Goal: Information Seeking & Learning: Learn about a topic

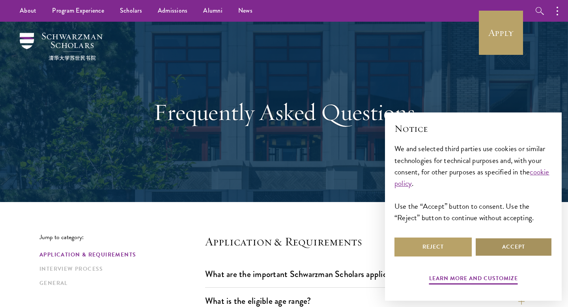
click at [519, 250] on button "Accept" at bounding box center [513, 246] width 77 height 19
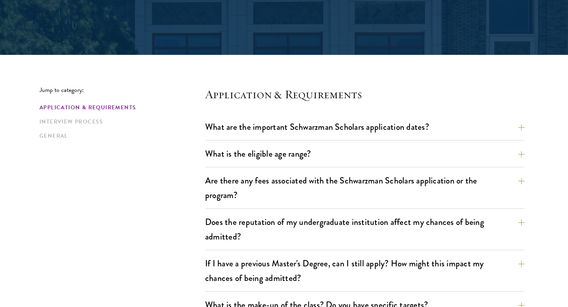
scroll to position [148, 0]
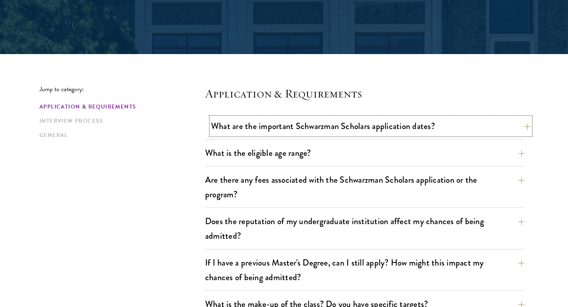
click at [414, 126] on button "What are the important Schwarzman Scholars application dates?" at bounding box center [370, 126] width 319 height 18
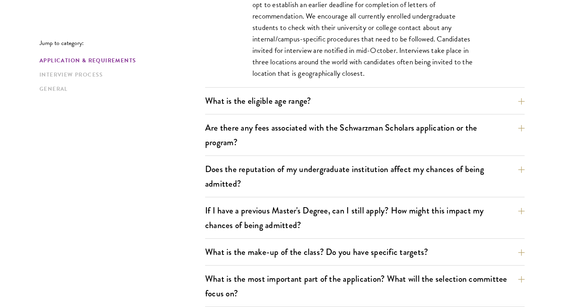
scroll to position [434, 0]
click at [388, 147] on button "Are there any fees associated with the Schwarzman Scholars application or the p…" at bounding box center [370, 134] width 319 height 32
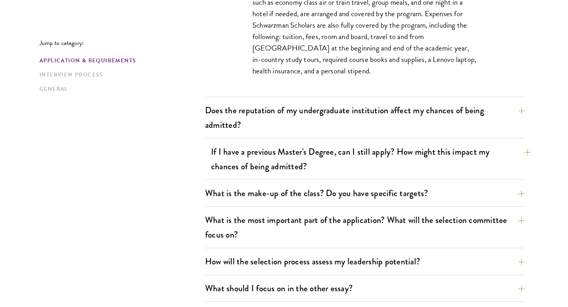
scroll to position [391, 0]
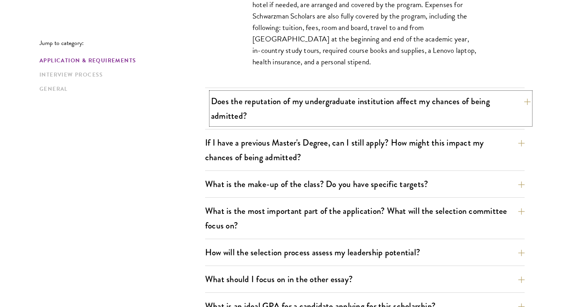
click at [334, 101] on button "Does the reputation of my undergraduate institution affect my chances of being …" at bounding box center [370, 108] width 319 height 32
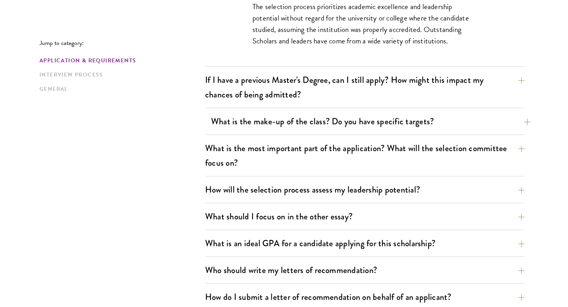
scroll to position [408, 0]
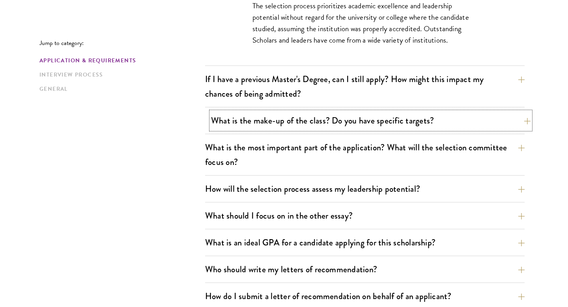
click at [320, 124] on button "What is the make-up of the class? Do you have specific targets?" at bounding box center [370, 121] width 319 height 18
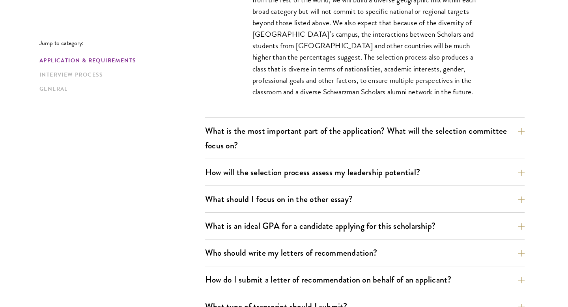
scroll to position [506, 0]
click at [317, 132] on button "What is the most important part of the application? What will the selection com…" at bounding box center [370, 137] width 319 height 32
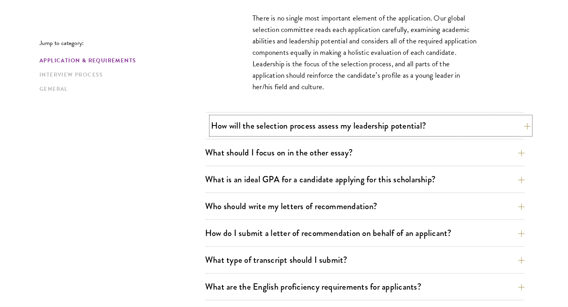
click at [301, 126] on button "How will the selection process assess my leadership potential?" at bounding box center [370, 126] width 319 height 18
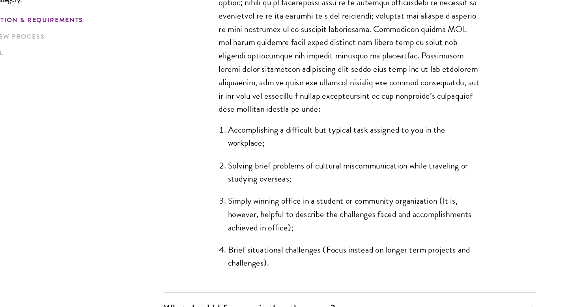
scroll to position [658, 0]
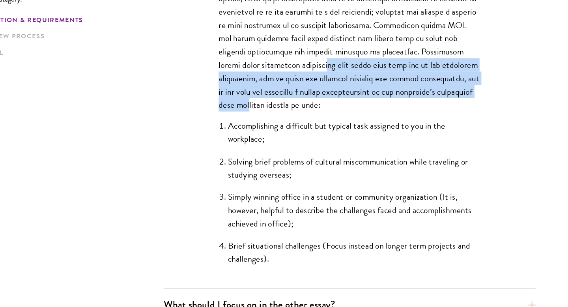
drag, startPoint x: 321, startPoint y: 99, endPoint x: 338, endPoint y: 129, distance: 34.8
click at [338, 129] on p "The Schwarzman Scholars selection process strives to understand candidates as i…" at bounding box center [364, 13] width 225 height 252
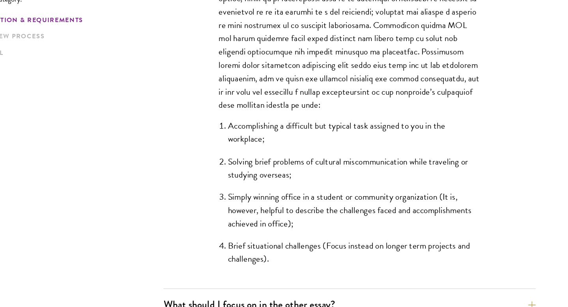
click at [311, 182] on li "Solving brief problems of cultural miscommunication while traveling or studying…" at bounding box center [368, 187] width 217 height 23
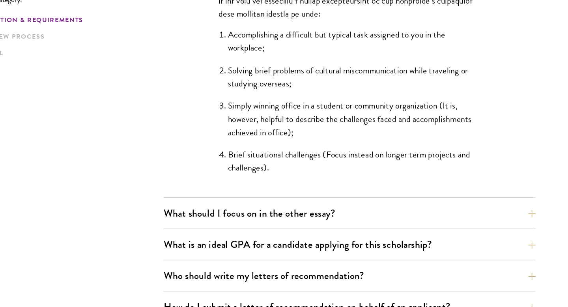
scroll to position [738, 0]
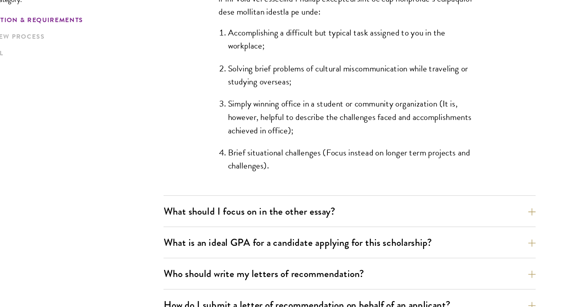
click at [306, 214] on div "What are the important Schwarzman Scholars application dates? Applicants who ho…" at bounding box center [364, 45] width 319 height 1037
click at [302, 225] on button "What should I focus on in the other essay?" at bounding box center [370, 225] width 319 height 18
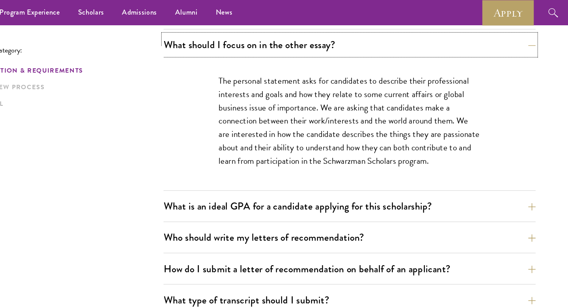
scroll to position [507, 0]
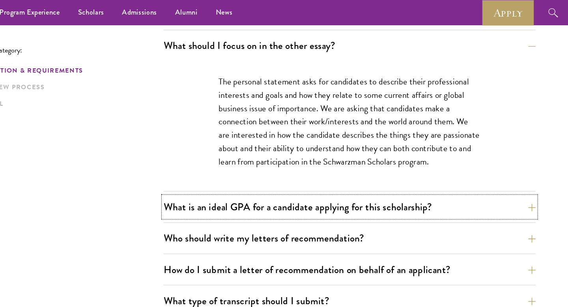
click at [302, 185] on button "What is an ideal GPA for a candidate applying for this scholarship?" at bounding box center [364, 178] width 319 height 18
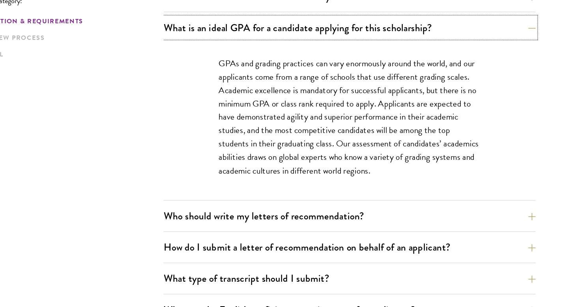
scroll to position [508, 0]
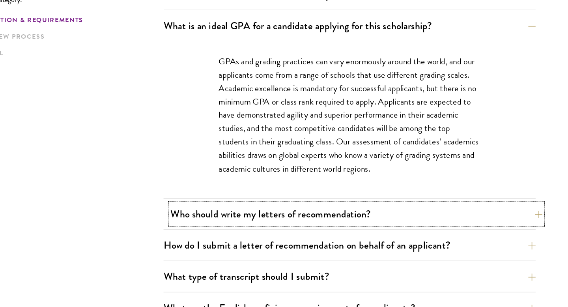
click at [300, 231] on button "Who should write my letters of recommendation?" at bounding box center [370, 227] width 319 height 18
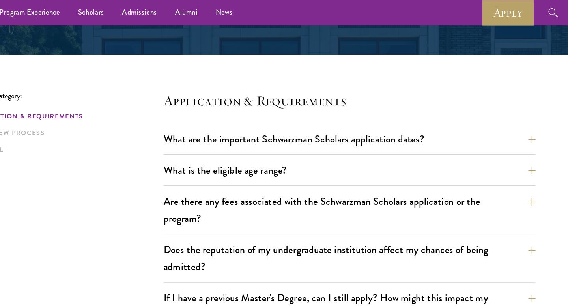
scroll to position [0, 0]
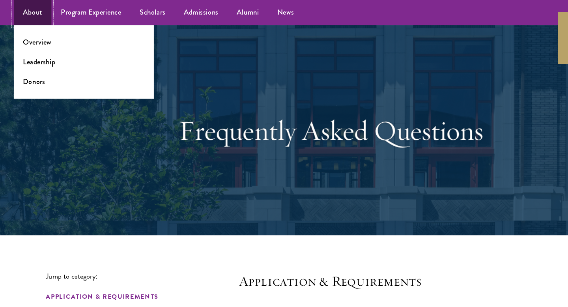
click at [26, 9] on link "About" at bounding box center [28, 11] width 32 height 22
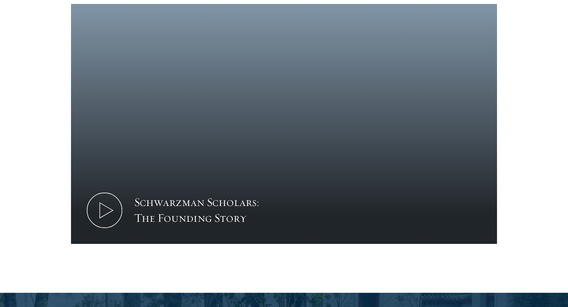
scroll to position [1069, 0]
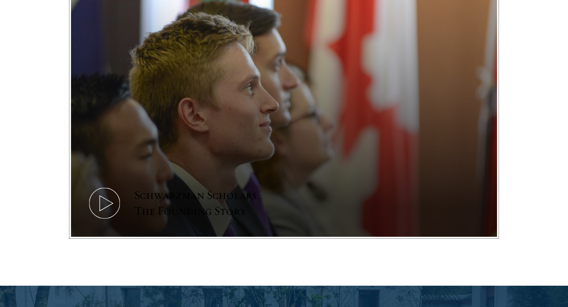
click at [102, 185] on icon at bounding box center [104, 202] width 35 height 35
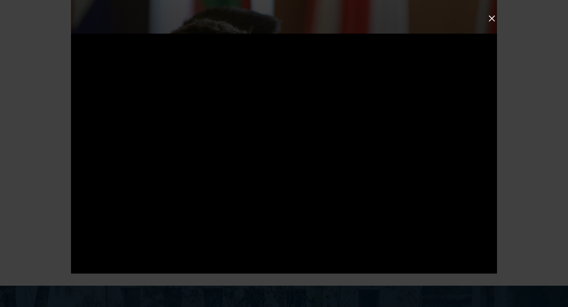
click at [489, 17] on button at bounding box center [491, 18] width 10 height 10
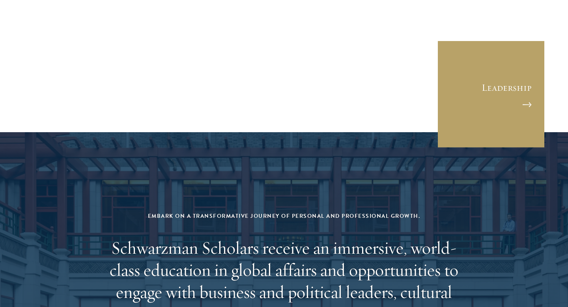
scroll to position [3082, 0]
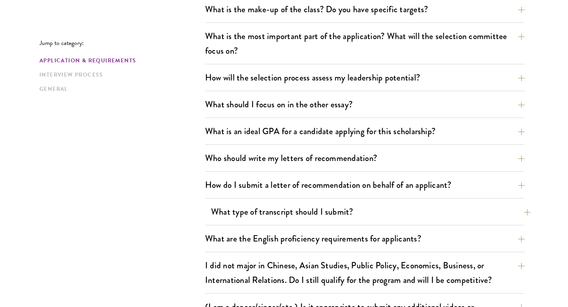
scroll to position [439, 0]
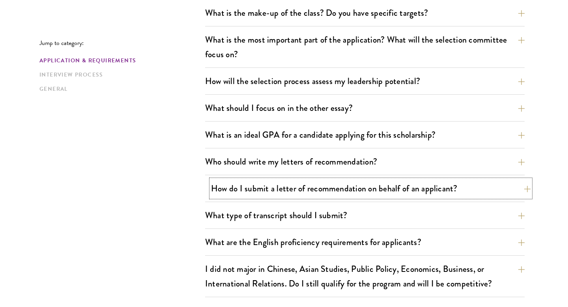
click at [267, 194] on button "How do I submit a letter of recommendation on behalf of an applicant?" at bounding box center [370, 188] width 319 height 18
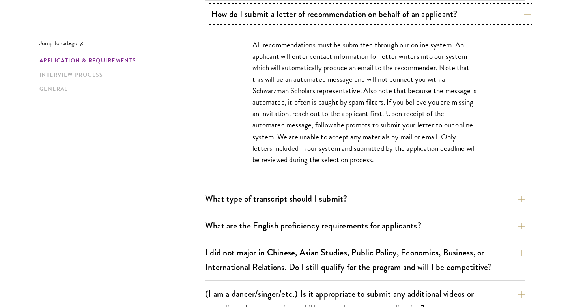
scroll to position [615, 0]
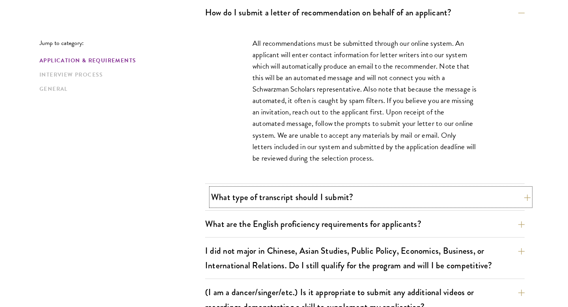
click at [266, 195] on button "What type of transcript should I submit?" at bounding box center [370, 197] width 319 height 18
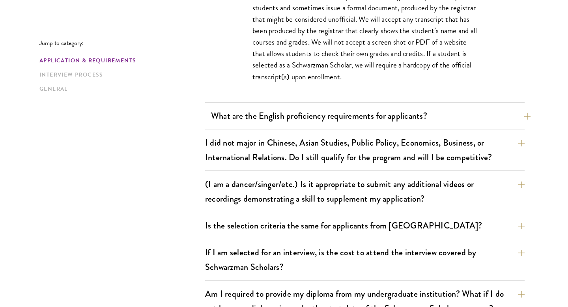
scroll to position [701, 0]
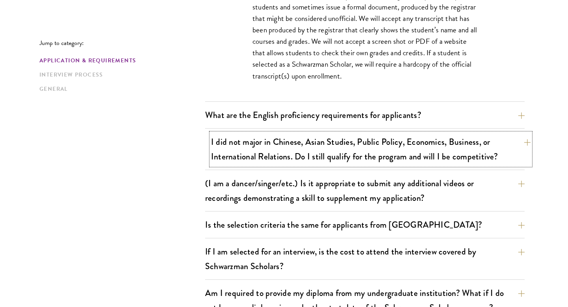
click at [272, 161] on button "I did not major in Chinese, Asian Studies, Public Policy, Economics, Business, …" at bounding box center [370, 149] width 319 height 32
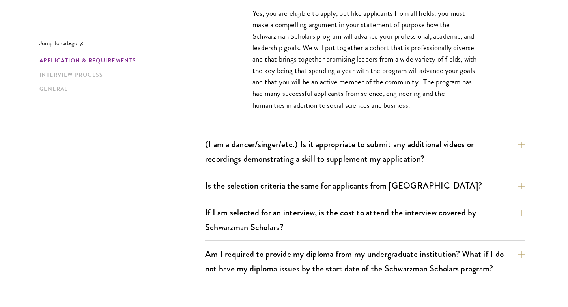
scroll to position [742, 0]
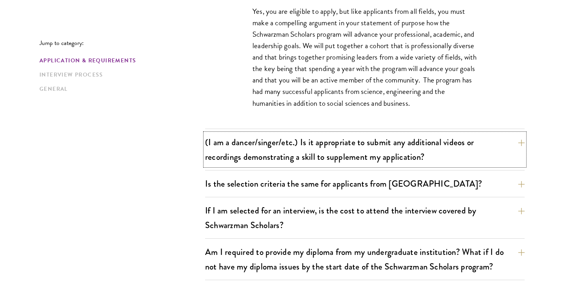
click at [272, 160] on button "(I am a dancer/singer/etc.) Is it appropriate to submit any additional videos o…" at bounding box center [364, 149] width 319 height 32
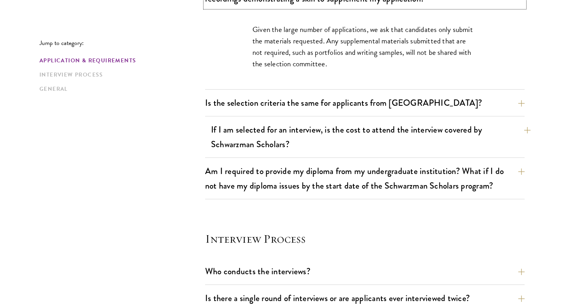
scroll to position [766, 0]
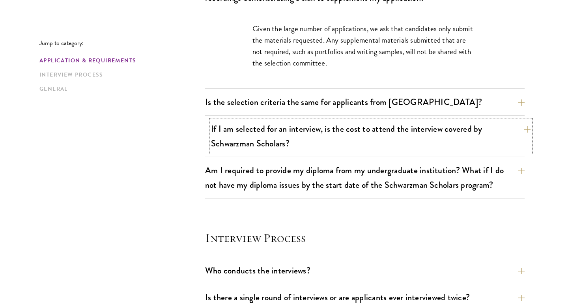
click at [251, 138] on button "If I am selected for an interview, is the cost to attend the interview covered …" at bounding box center [370, 136] width 319 height 32
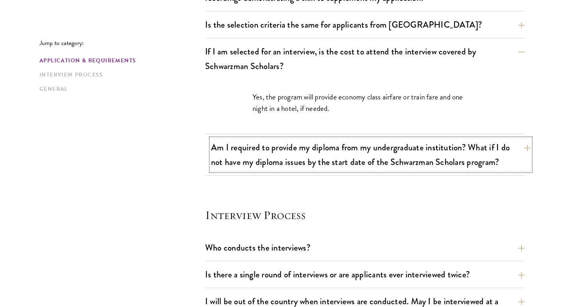
click at [251, 154] on button "Am I required to provide my diploma from my undergraduate institution? What if …" at bounding box center [370, 154] width 319 height 32
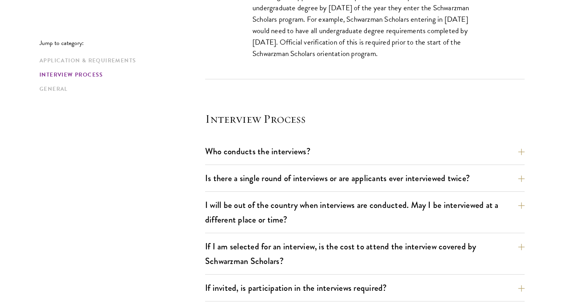
scroll to position [913, 0]
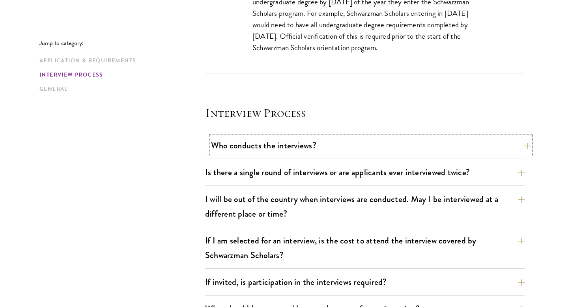
click at [252, 148] on button "Who conducts the interviews?" at bounding box center [370, 145] width 319 height 18
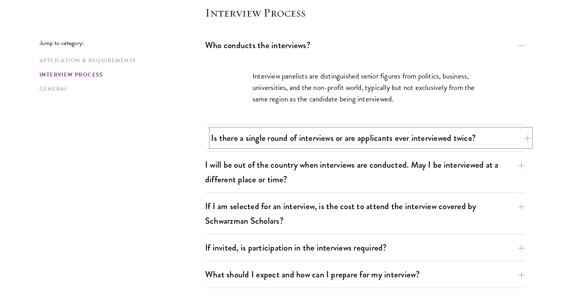
click at [254, 140] on button "Is there a single round of interviews or are applicants ever interviewed twice?" at bounding box center [370, 138] width 319 height 18
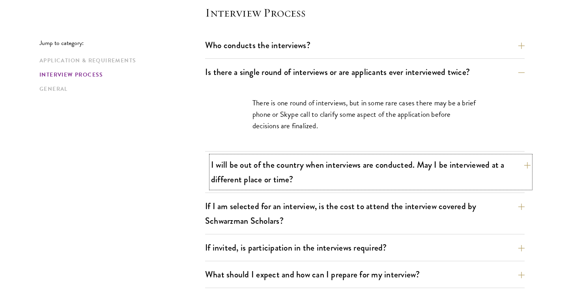
click at [239, 172] on button "I will be out of the country when interviews are conducted. May I be interviewe…" at bounding box center [370, 172] width 319 height 32
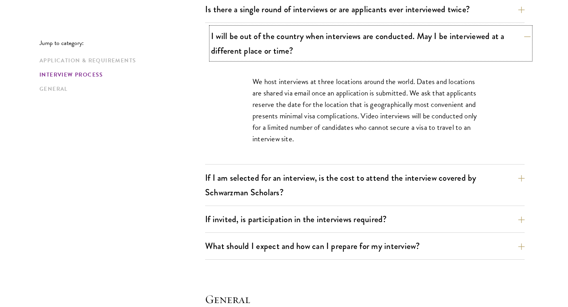
scroll to position [978, 0]
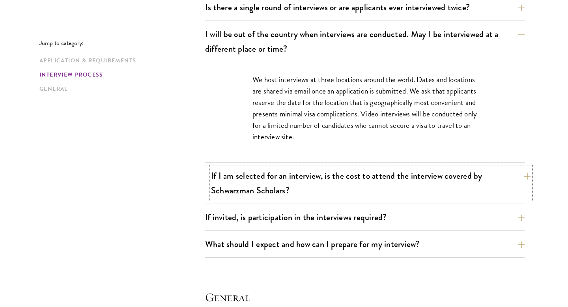
click at [241, 184] on button "If I am selected for an interview, is the cost to attend the interview covered …" at bounding box center [370, 183] width 319 height 32
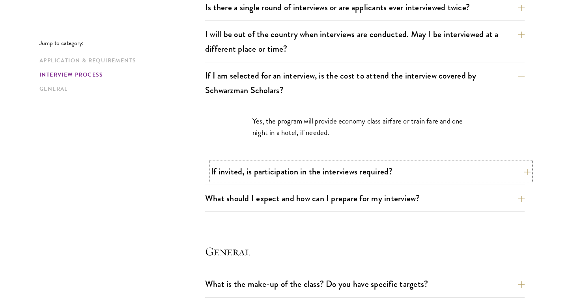
click at [241, 180] on button "If invited, is participation in the interviews required?" at bounding box center [370, 171] width 319 height 18
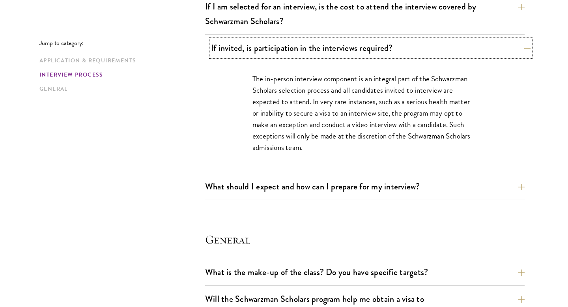
scroll to position [1049, 0]
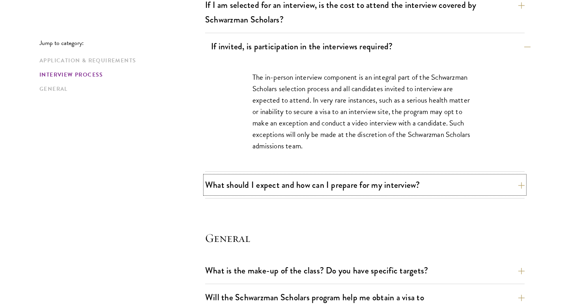
click at [241, 180] on button "What should I expect and how can I prepare for my interview?" at bounding box center [364, 185] width 319 height 18
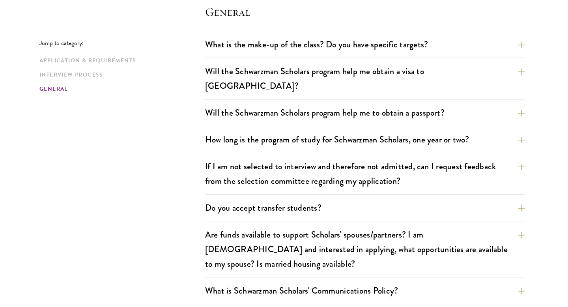
scroll to position [1651, 0]
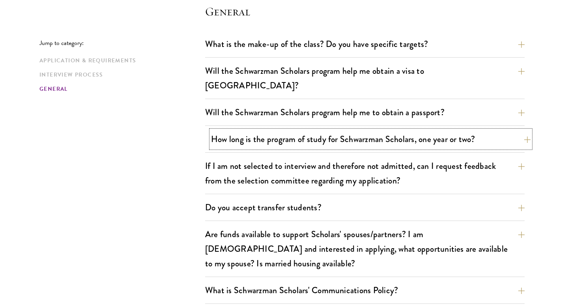
click at [287, 130] on button "How long is the program of study for Schwarzman Scholars, one year or two?" at bounding box center [370, 139] width 319 height 18
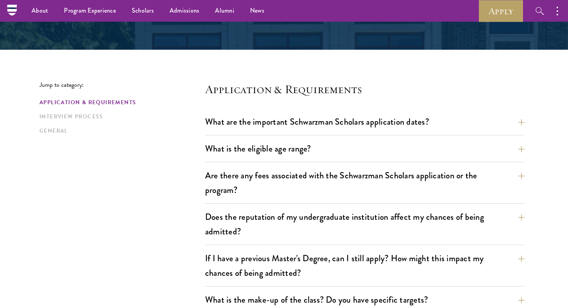
scroll to position [0, 0]
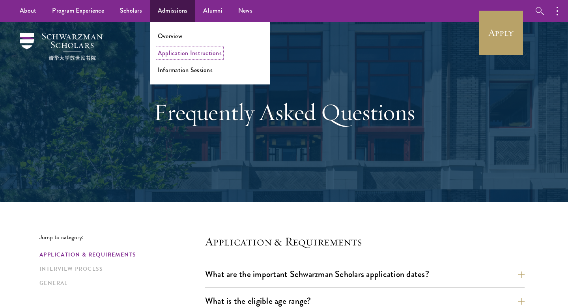
click at [184, 55] on link "Application Instructions" at bounding box center [190, 52] width 64 height 9
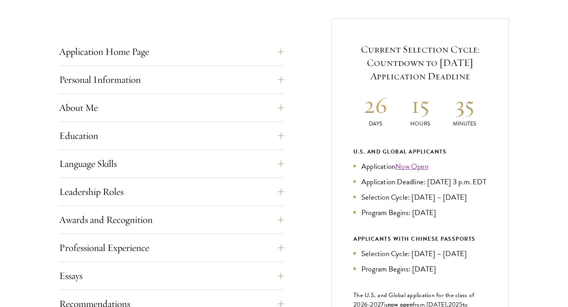
scroll to position [306, 0]
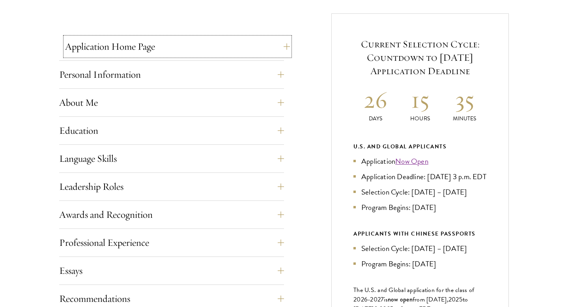
click at [162, 52] on button "Application Home Page" at bounding box center [177, 46] width 225 height 19
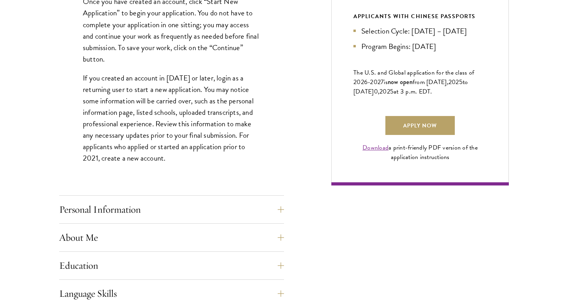
scroll to position [523, 0]
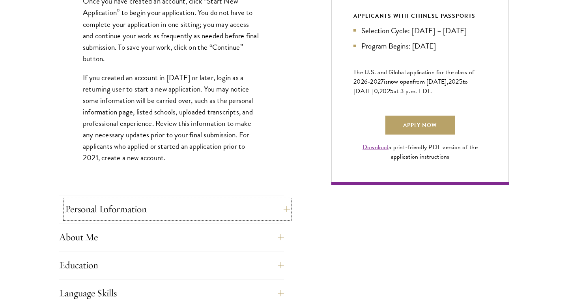
click at [148, 205] on button "Personal Information" at bounding box center [177, 208] width 225 height 19
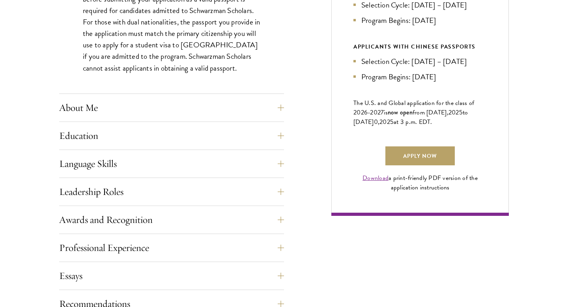
scroll to position [499, 0]
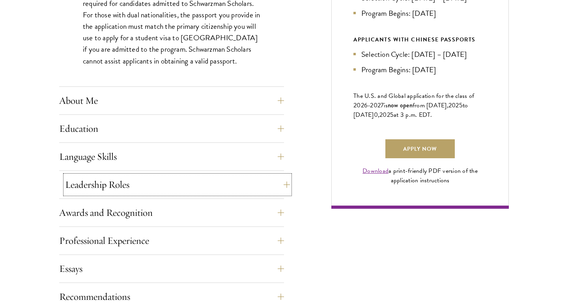
click at [149, 188] on button "Leadership Roles" at bounding box center [177, 184] width 225 height 19
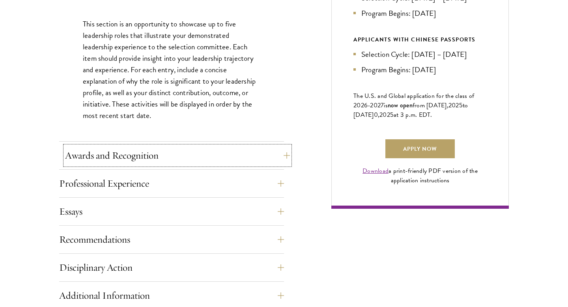
click at [151, 156] on button "Awards and Recognition" at bounding box center [177, 155] width 225 height 19
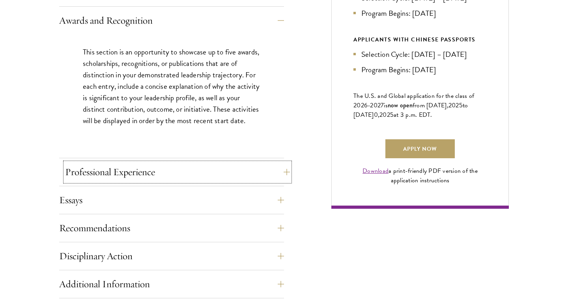
click at [144, 172] on button "Professional Experience" at bounding box center [177, 171] width 225 height 19
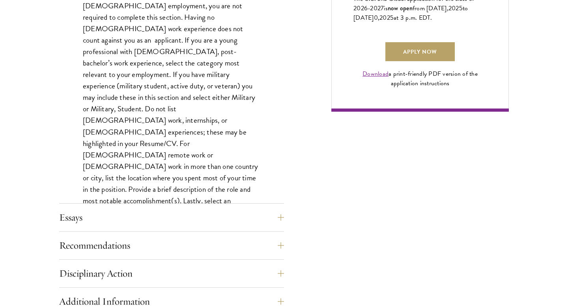
scroll to position [611, 0]
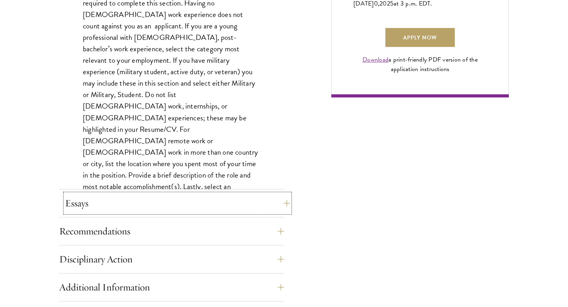
click at [136, 212] on button "Essays" at bounding box center [177, 203] width 225 height 19
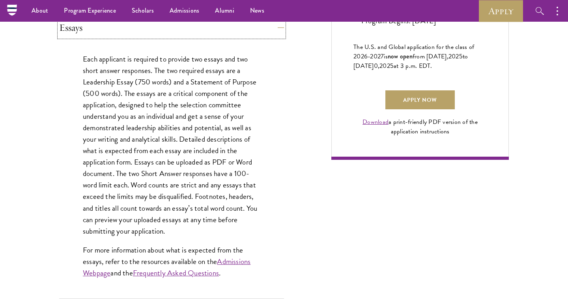
scroll to position [548, 0]
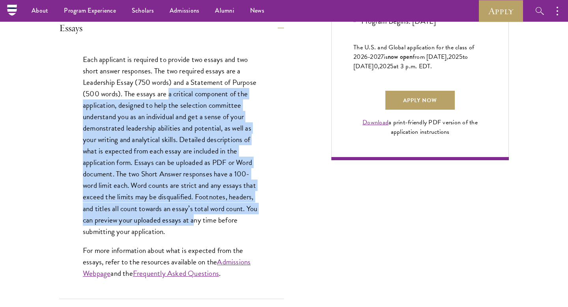
drag, startPoint x: 169, startPoint y: 93, endPoint x: 194, endPoint y: 219, distance: 128.6
click at [194, 219] on p "Each applicant is required to provide two essays and two short answer responses…" at bounding box center [171, 145] width 177 height 183
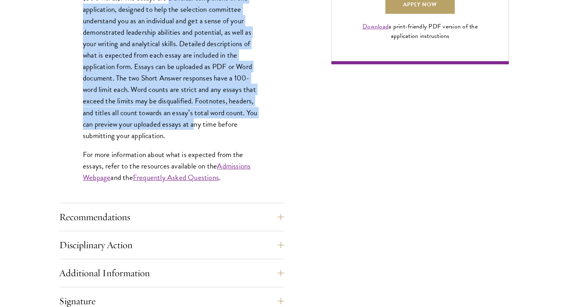
scroll to position [646, 0]
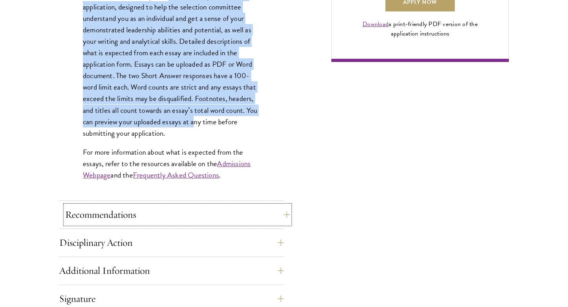
click at [183, 218] on button "Recommendations" at bounding box center [177, 214] width 225 height 19
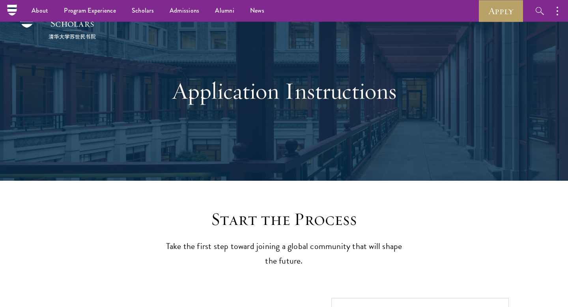
scroll to position [0, 0]
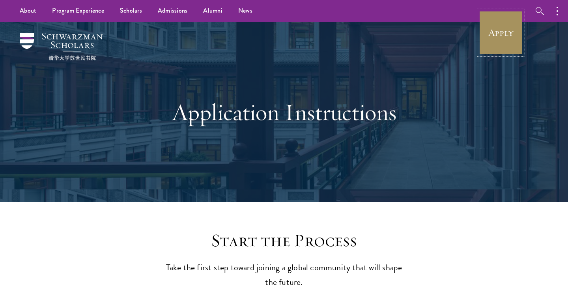
click at [510, 41] on link "Apply" at bounding box center [501, 33] width 44 height 44
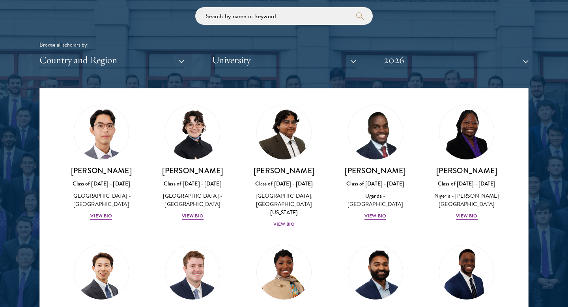
scroll to position [185, 0]
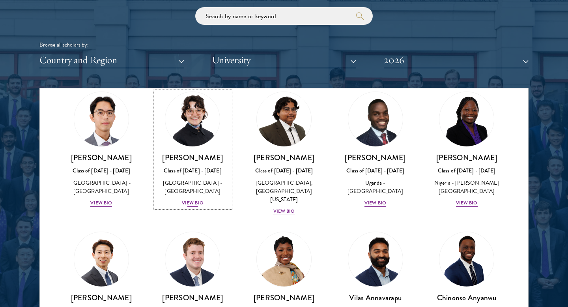
click at [201, 190] on div "[PERSON_NAME] Class of [DATE] - [DATE] [GEOGRAPHIC_DATA] - [GEOGRAPHIC_DATA] Vi…" at bounding box center [193, 180] width 76 height 55
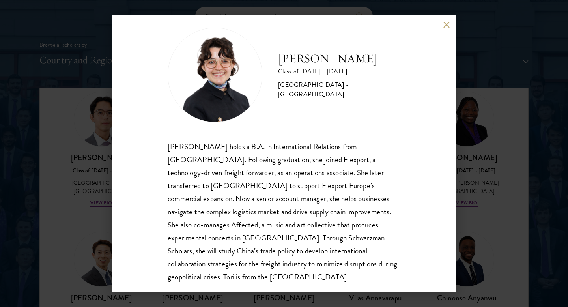
scroll to position [14, 0]
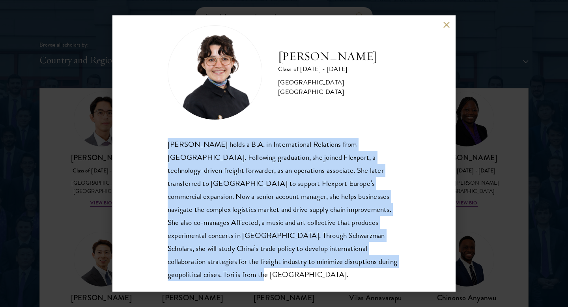
drag, startPoint x: 168, startPoint y: 144, endPoint x: 375, endPoint y: 271, distance: 243.1
click at [375, 271] on div "[PERSON_NAME] Class of [DATE] - [DATE] [GEOGRAPHIC_DATA] - [GEOGRAPHIC_DATA] [P…" at bounding box center [283, 153] width 343 height 276
copy div "[PERSON_NAME] holds a B.A. in International Relations from [GEOGRAPHIC_DATA]. F…"
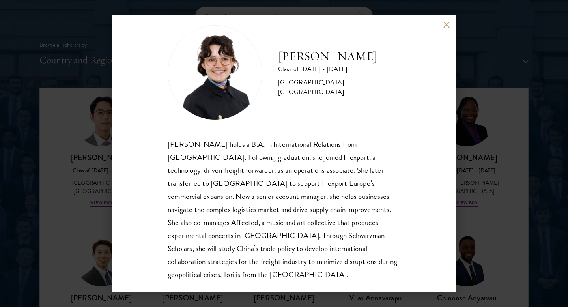
click at [499, 188] on div "[PERSON_NAME] Class of [DATE] - [DATE] [GEOGRAPHIC_DATA] - [GEOGRAPHIC_DATA] [P…" at bounding box center [284, 153] width 568 height 307
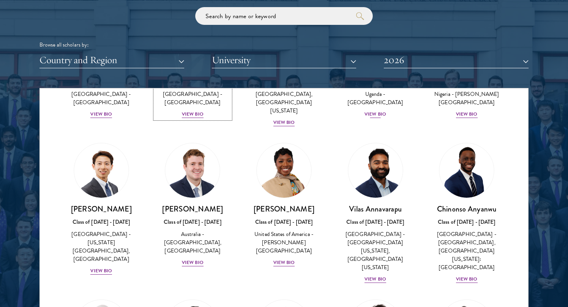
scroll to position [283, 0]
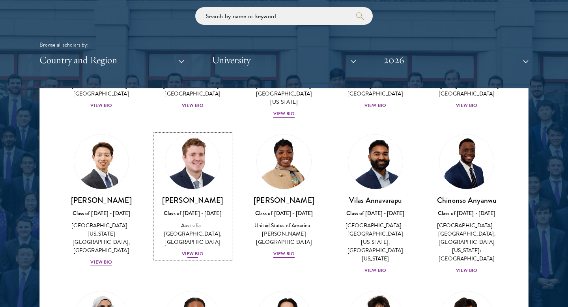
click at [192, 250] on div "View Bio" at bounding box center [193, 253] width 22 height 7
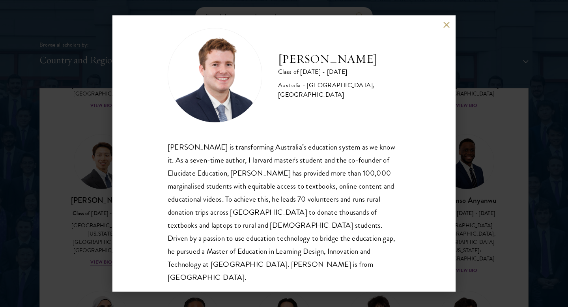
scroll to position [11, 0]
click at [442, 22] on div "[PERSON_NAME] Class of [DATE] - [DATE] [GEOGRAPHIC_DATA] - [GEOGRAPHIC_DATA], […" at bounding box center [283, 153] width 343 height 276
click at [442, 25] on div "[PERSON_NAME] Class of [DATE] - [DATE] [GEOGRAPHIC_DATA] - [GEOGRAPHIC_DATA], […" at bounding box center [283, 153] width 343 height 276
click at [446, 25] on button at bounding box center [446, 24] width 7 height 7
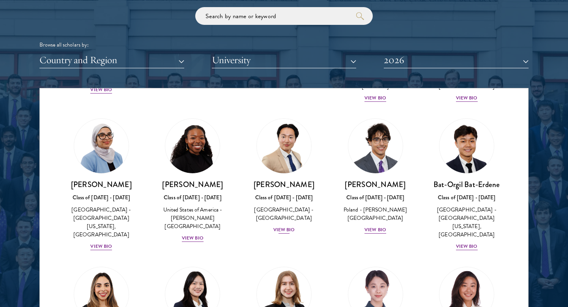
scroll to position [457, 0]
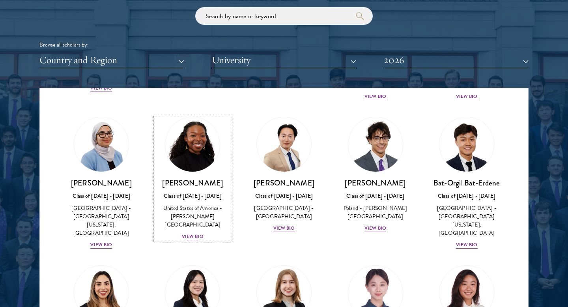
click at [196, 233] on div "View Bio" at bounding box center [193, 236] width 22 height 7
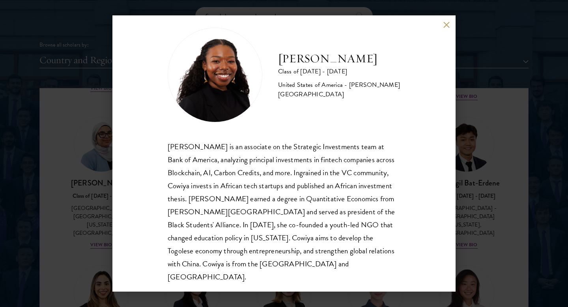
scroll to position [14, 0]
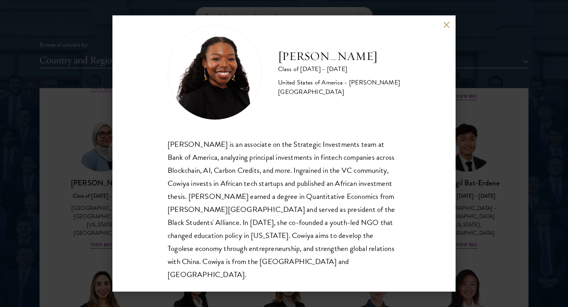
click at [447, 26] on button at bounding box center [446, 24] width 7 height 7
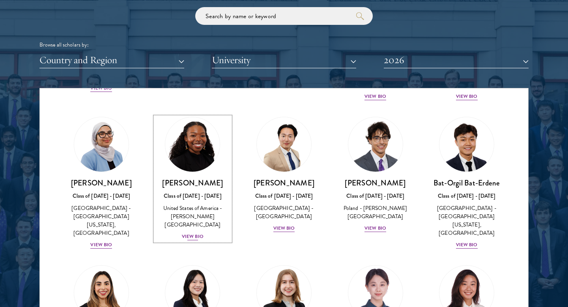
click at [198, 192] on div "Class of [DATE] - [DATE]" at bounding box center [193, 196] width 76 height 8
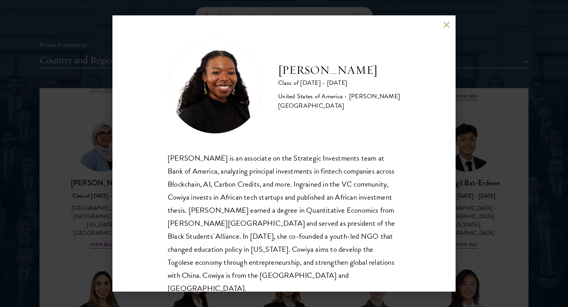
click at [482, 143] on div "[PERSON_NAME] Class of [DATE] - [DATE] [GEOGRAPHIC_DATA] - [PERSON_NAME][GEOGRA…" at bounding box center [284, 153] width 568 height 307
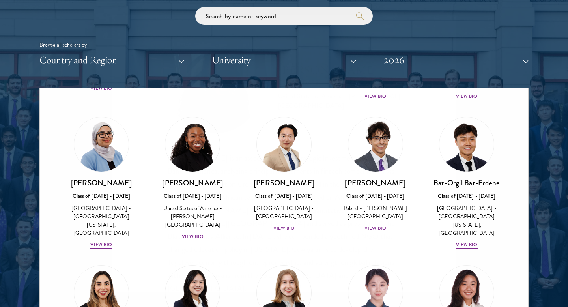
scroll to position [976, 0]
